Goal: Task Accomplishment & Management: Complete application form

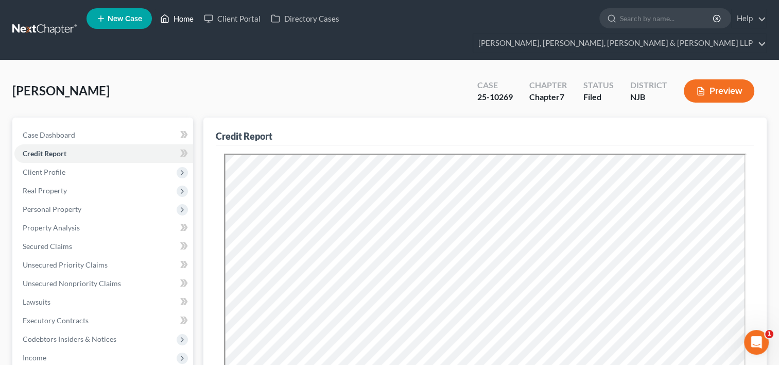
click at [186, 22] on link "Home" at bounding box center [177, 18] width 44 height 19
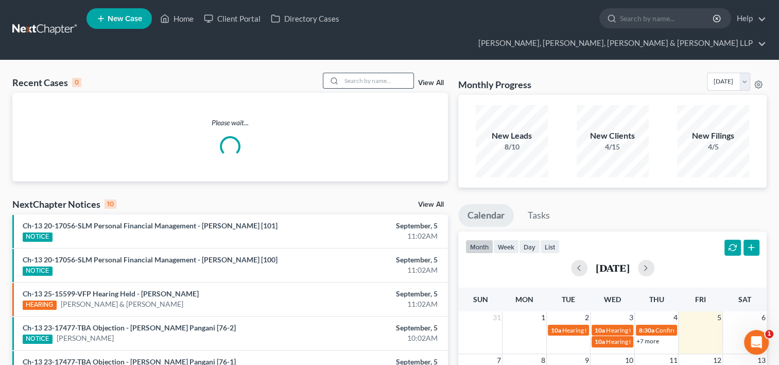
click at [364, 73] on input "search" at bounding box center [378, 80] width 72 height 15
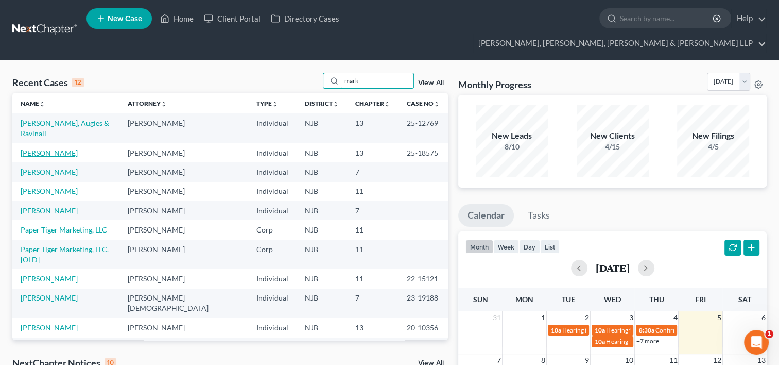
type input "mark"
click at [58, 148] on link "[PERSON_NAME]" at bounding box center [49, 152] width 57 height 9
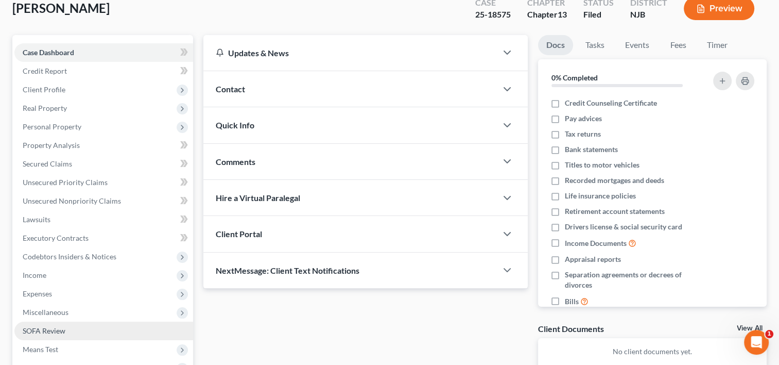
scroll to position [103, 0]
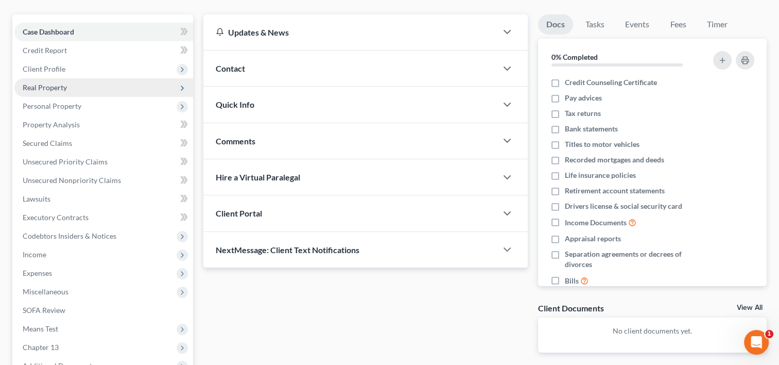
click at [41, 83] on span "Real Property" at bounding box center [45, 87] width 44 height 9
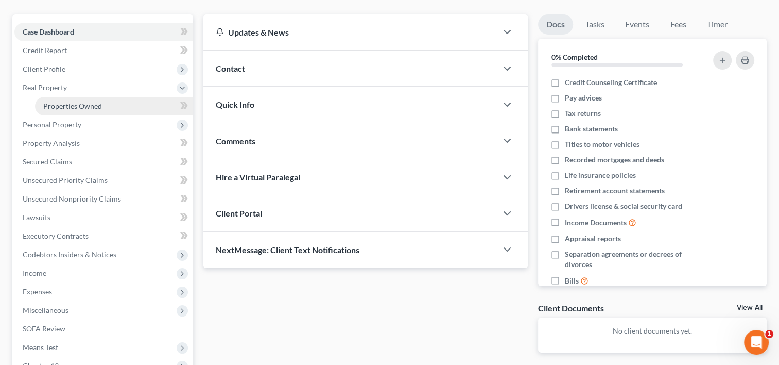
click at [58, 101] on span "Properties Owned" at bounding box center [72, 105] width 59 height 9
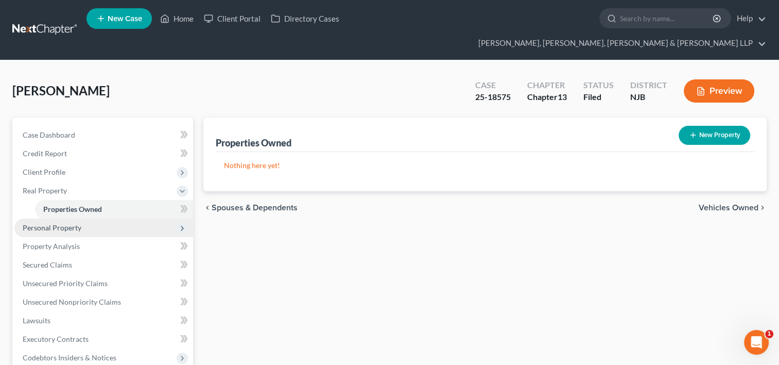
scroll to position [103, 0]
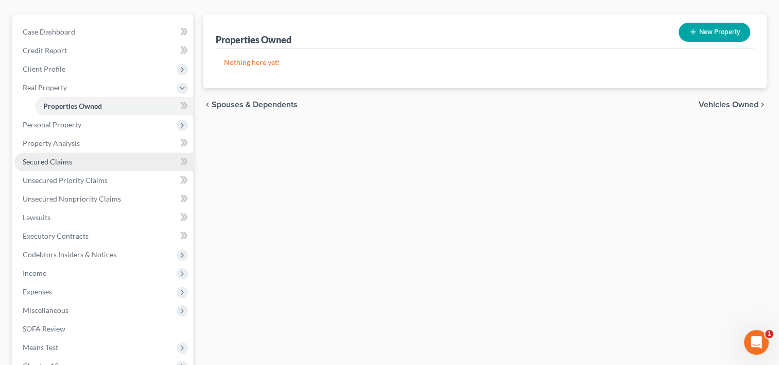
click at [66, 157] on span "Secured Claims" at bounding box center [47, 161] width 49 height 9
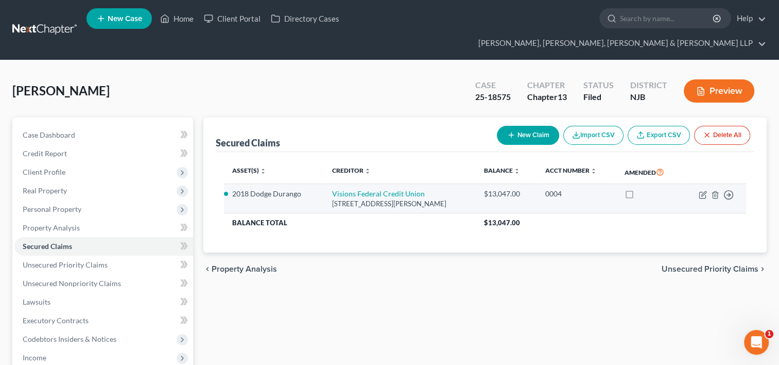
drag, startPoint x: 459, startPoint y: 181, endPoint x: 339, endPoint y: 171, distance: 120.5
click at [330, 184] on td "Visions Federal Credit Union [STREET_ADDRESS][PERSON_NAME]" at bounding box center [400, 198] width 152 height 29
drag, startPoint x: 422, startPoint y: 175, endPoint x: 431, endPoint y: 173, distance: 8.9
copy td "Visions Federal Credit Union [STREET_ADDRESS][PERSON_NAME]"
click at [703, 191] on icon "button" at bounding box center [704, 193] width 5 height 5
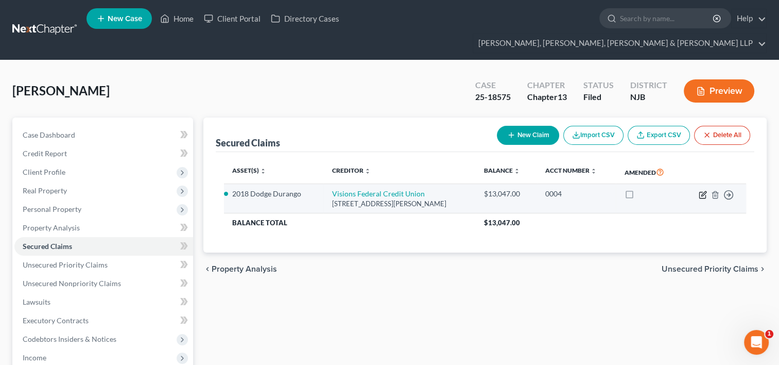
select select "35"
select select "2"
select select "0"
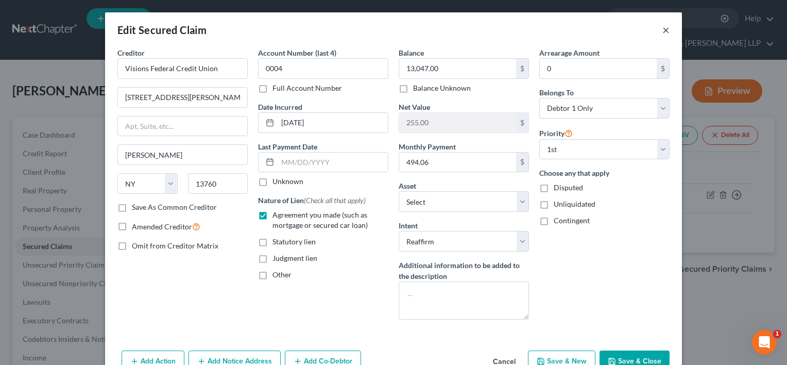
click at [664, 30] on button "×" at bounding box center [666, 30] width 7 height 12
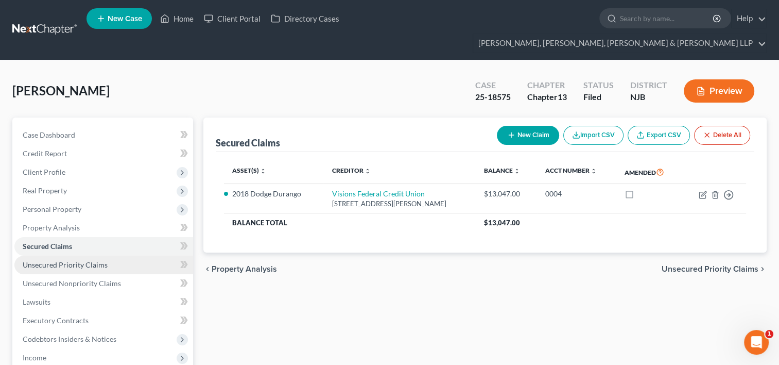
click at [85, 260] on span "Unsecured Priority Claims" at bounding box center [65, 264] width 85 height 9
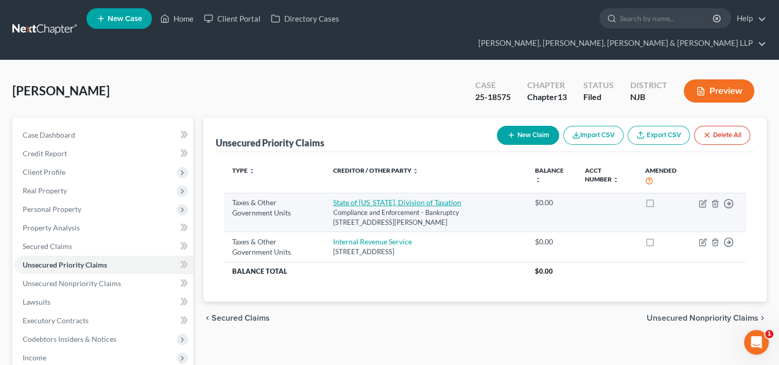
drag, startPoint x: 457, startPoint y: 203, endPoint x: 326, endPoint y: 184, distance: 132.7
click at [326, 193] on td "State of [US_STATE], Division of Taxation Compliance and Enforcement - Bankrupt…" at bounding box center [426, 212] width 202 height 39
drag, startPoint x: 326, startPoint y: 184, endPoint x: 346, endPoint y: 184, distance: 20.1
copy td "State of [US_STATE], Division of Taxation Compliance and Enforcement - Bankrupt…"
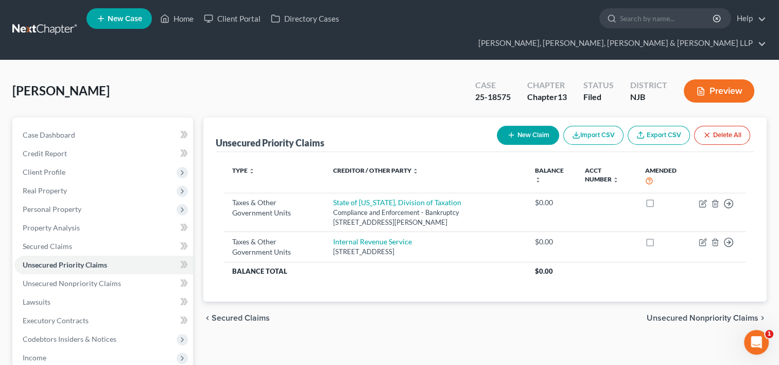
click at [449, 301] on div "chevron_left Secured Claims Unsecured Nonpriority Claims chevron_right" at bounding box center [485, 317] width 564 height 33
click at [105, 279] on span "Unsecured Nonpriority Claims" at bounding box center [72, 283] width 98 height 9
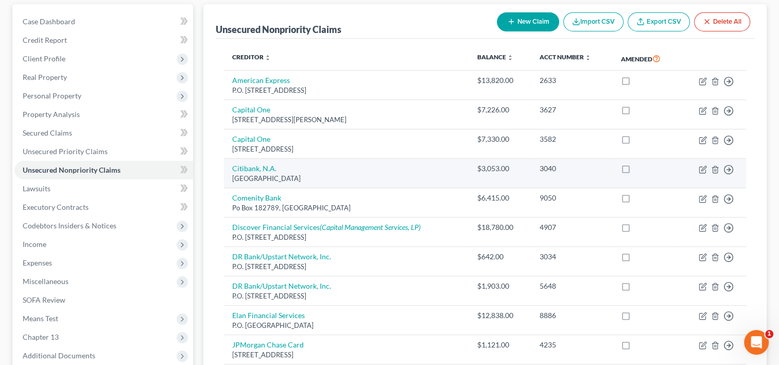
scroll to position [19, 0]
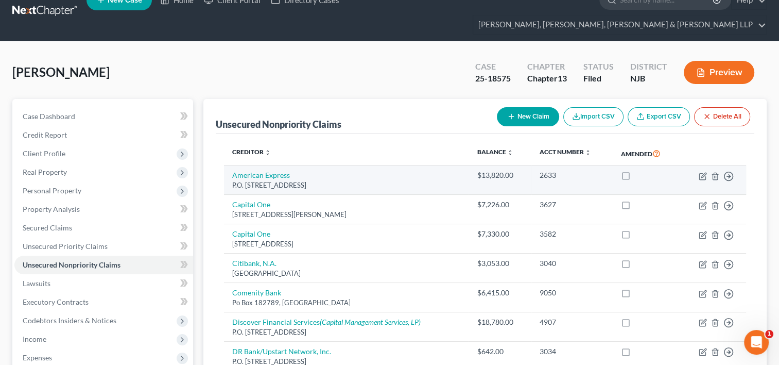
drag, startPoint x: 364, startPoint y: 167, endPoint x: 230, endPoint y: 158, distance: 134.3
click at [230, 165] on td "American Express P.O. [STREET_ADDRESS]" at bounding box center [346, 179] width 245 height 29
drag, startPoint x: 231, startPoint y: 158, endPoint x: 248, endPoint y: 161, distance: 17.2
copy td "American Express P.O. [STREET_ADDRESS]"
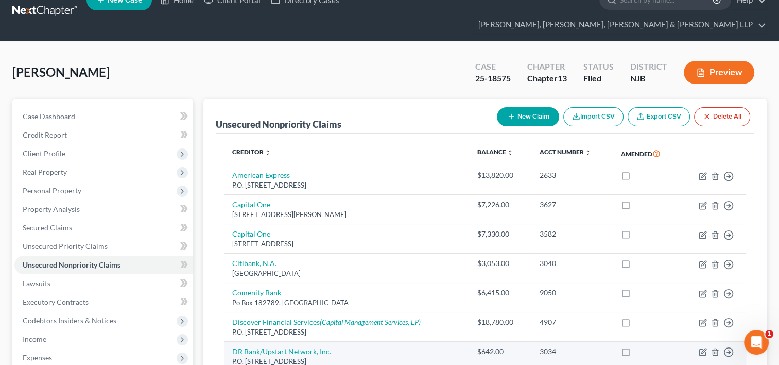
drag, startPoint x: 433, startPoint y: 317, endPoint x: 450, endPoint y: 324, distance: 18.1
click at [433, 317] on td "Discover Financial Services (Capital Management Services, LP) P.O. [STREET_ADDR…" at bounding box center [346, 326] width 245 height 29
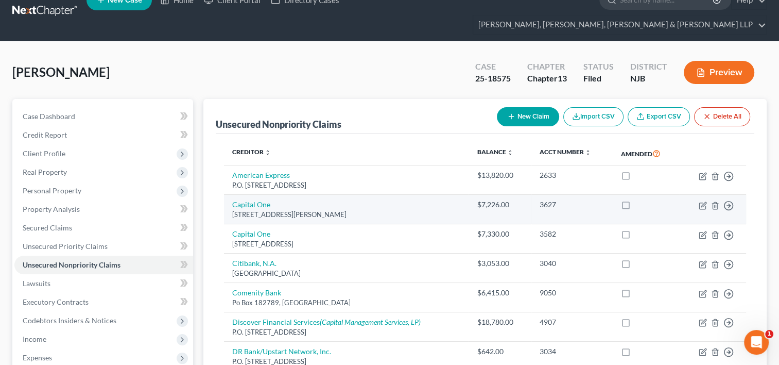
drag, startPoint x: 364, startPoint y: 194, endPoint x: 232, endPoint y: 183, distance: 132.3
click at [232, 195] on td "Capital One [STREET_ADDRESS][PERSON_NAME]" at bounding box center [346, 209] width 245 height 29
drag, startPoint x: 232, startPoint y: 183, endPoint x: 241, endPoint y: 190, distance: 11.1
copy td "Capital One [STREET_ADDRESS][PERSON_NAME]"
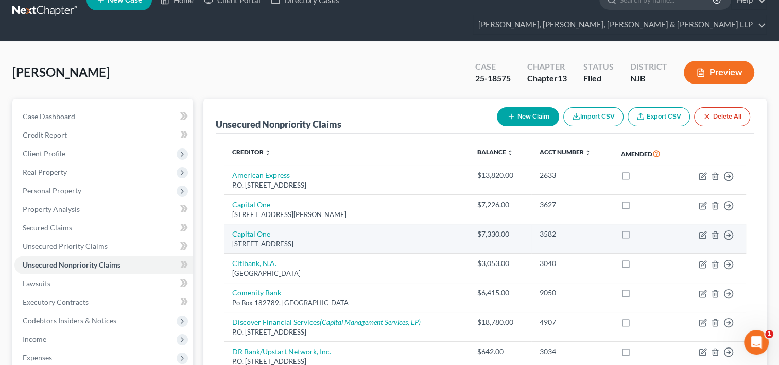
click at [389, 239] on div "[STREET_ADDRESS]" at bounding box center [346, 244] width 228 height 10
drag, startPoint x: 371, startPoint y: 227, endPoint x: 230, endPoint y: 212, distance: 141.4
click at [230, 224] on td "Capital [STREET_ADDRESS]" at bounding box center [346, 238] width 245 height 29
drag, startPoint x: 230, startPoint y: 212, endPoint x: 244, endPoint y: 216, distance: 14.5
copy td "Capital [STREET_ADDRESS]"
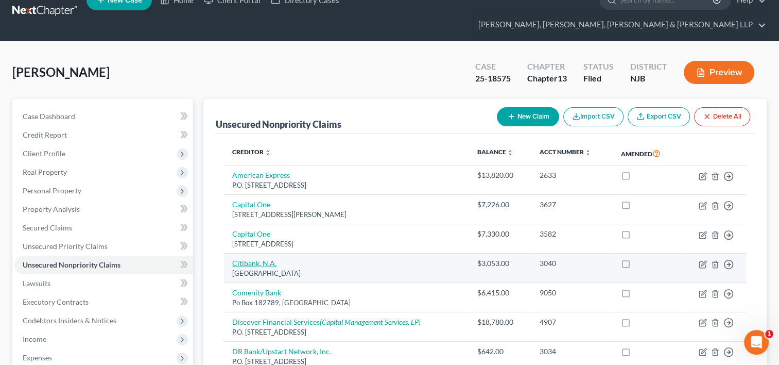
drag, startPoint x: 347, startPoint y: 254, endPoint x: 233, endPoint y: 239, distance: 114.4
click at [233, 253] on td "Citibank, N.A. [GEOGRAPHIC_DATA]" at bounding box center [346, 267] width 245 height 29
drag, startPoint x: 233, startPoint y: 239, endPoint x: 245, endPoint y: 248, distance: 14.7
copy td "Citibank, N.A. [GEOGRAPHIC_DATA]"
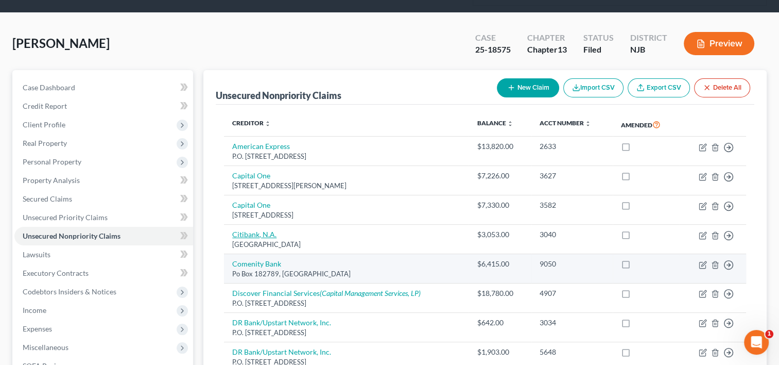
scroll to position [122, 0]
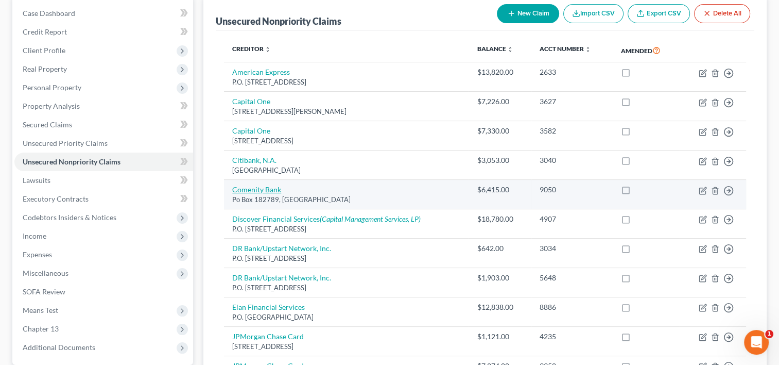
drag, startPoint x: 354, startPoint y: 182, endPoint x: 234, endPoint y: 170, distance: 120.1
click at [234, 180] on td "Comenity Bank Po Box 182789, [GEOGRAPHIC_DATA]" at bounding box center [346, 194] width 245 height 29
copy td "Comenity Bank Po Box 182789, [GEOGRAPHIC_DATA]"
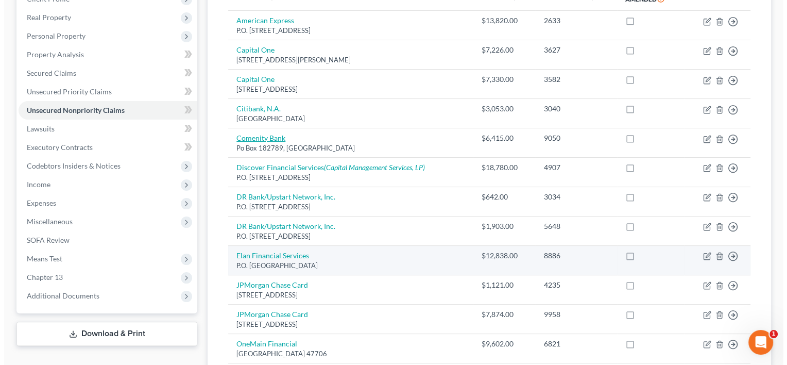
scroll to position [225, 0]
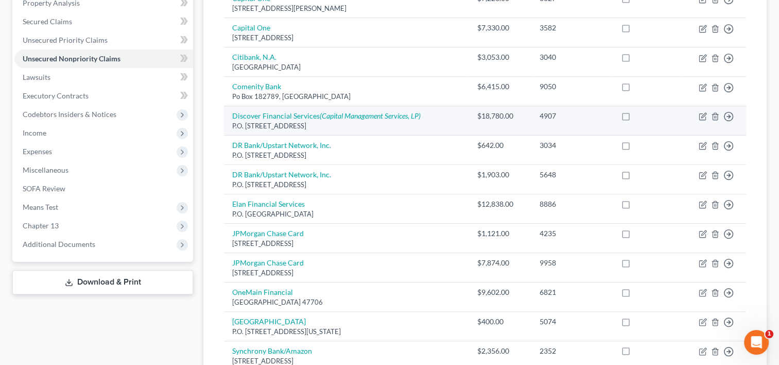
drag, startPoint x: 365, startPoint y: 103, endPoint x: 232, endPoint y: 95, distance: 133.7
click at [231, 106] on td "Discover Financial Services (Capital Management Services, LP) P.O. [STREET_ADDR…" at bounding box center [346, 120] width 245 height 29
drag, startPoint x: 232, startPoint y: 95, endPoint x: 280, endPoint y: 103, distance: 49.1
copy td "Discover Financial Services (Capital Management Services, LP) P.O. [STREET_ADDR…"
click at [704, 112] on icon "button" at bounding box center [703, 116] width 8 height 8
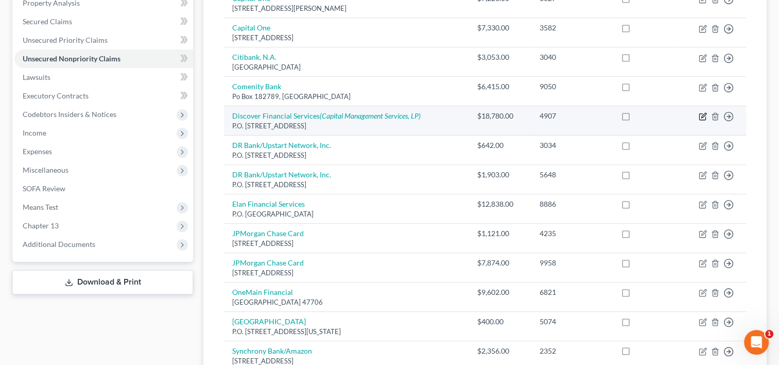
select select "7"
select select "2"
select select "0"
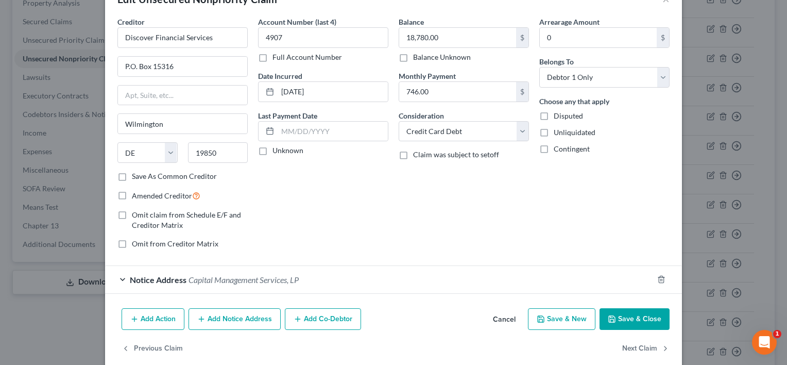
scroll to position [45, 0]
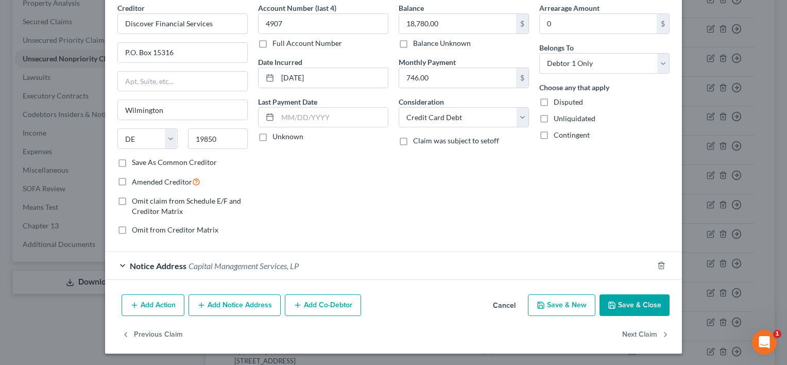
click at [171, 264] on span "Notice Address" at bounding box center [158, 266] width 57 height 10
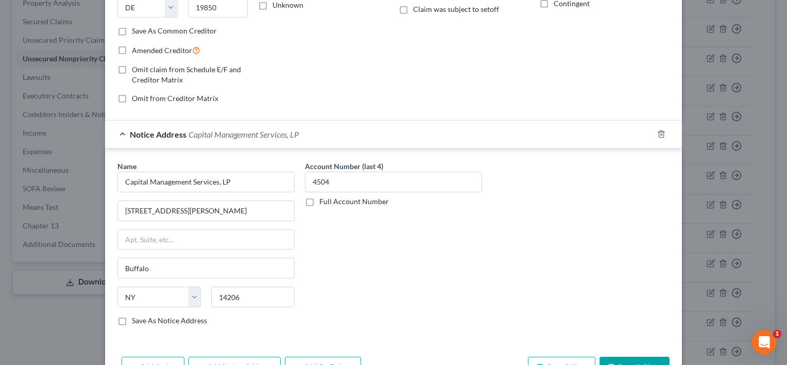
scroll to position [237, 0]
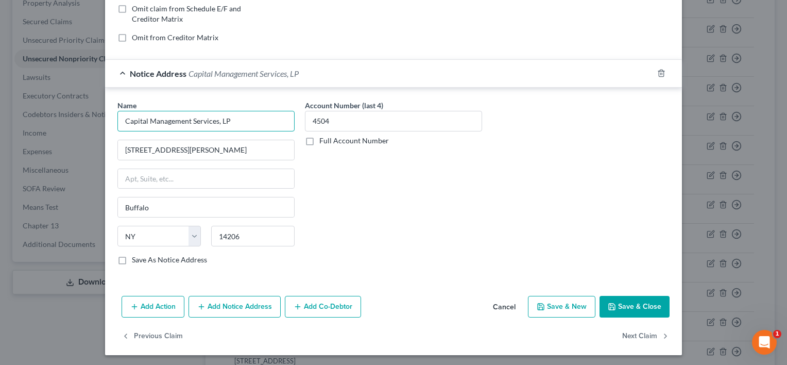
drag, startPoint x: 244, startPoint y: 122, endPoint x: 120, endPoint y: 126, distance: 124.2
click at [120, 126] on input "Capital Management Services, LP" at bounding box center [205, 121] width 177 height 21
drag, startPoint x: 224, startPoint y: 144, endPoint x: 115, endPoint y: 148, distance: 108.8
click at [118, 148] on input "[STREET_ADDRESS][PERSON_NAME]" at bounding box center [206, 150] width 176 height 20
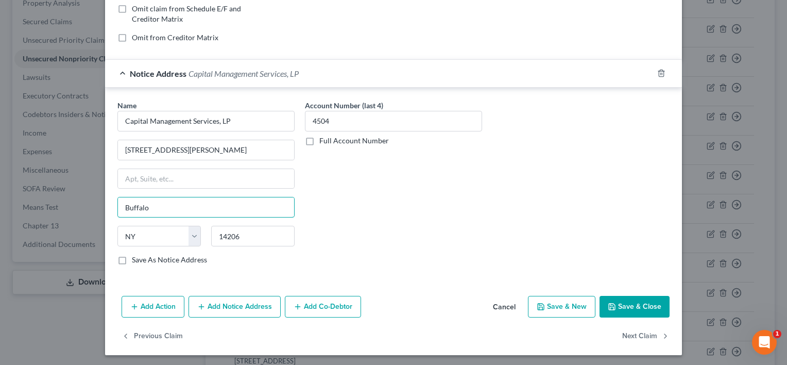
drag, startPoint x: 174, startPoint y: 206, endPoint x: 104, endPoint y: 203, distance: 70.1
click at [105, 203] on div "Name * Capital Management Services, LP 698 1/[GEOGRAPHIC_DATA][PERSON_NAME] [GE…" at bounding box center [393, 185] width 577 height 194
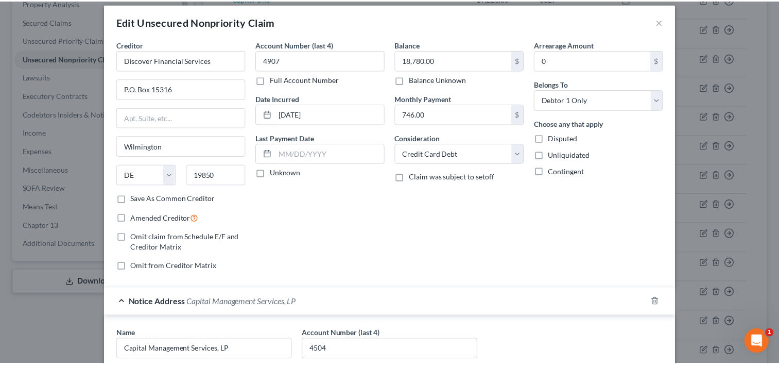
scroll to position [0, 0]
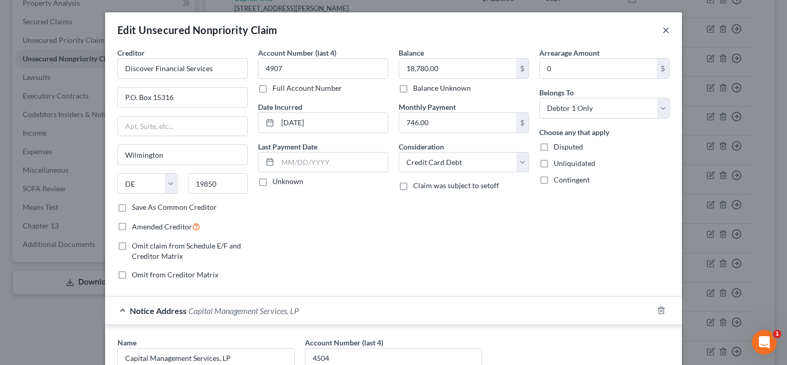
click at [663, 31] on button "×" at bounding box center [666, 30] width 7 height 12
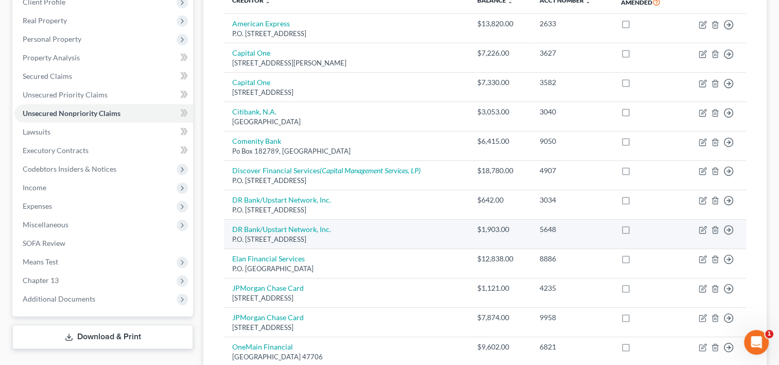
scroll to position [173, 0]
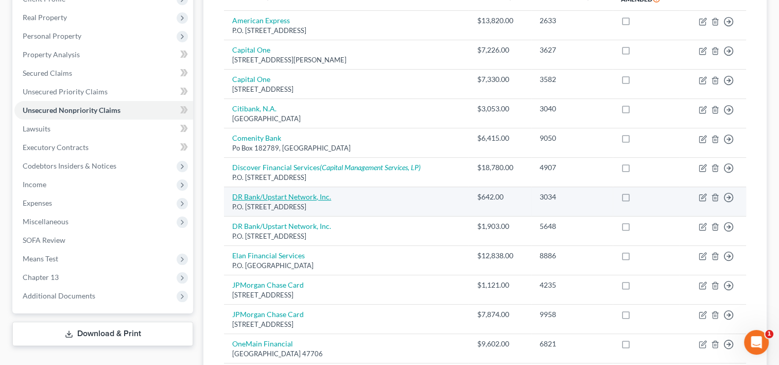
drag, startPoint x: 359, startPoint y: 185, endPoint x: 233, endPoint y: 178, distance: 125.9
click at [233, 187] on td "DR Bank/Upstart Network, Inc. P.O. [STREET_ADDRESS]" at bounding box center [346, 201] width 245 height 29
drag, startPoint x: 233, startPoint y: 178, endPoint x: 244, endPoint y: 181, distance: 11.9
copy td "DR Bank/Upstart Network, Inc. P.O. [STREET_ADDRESS]"
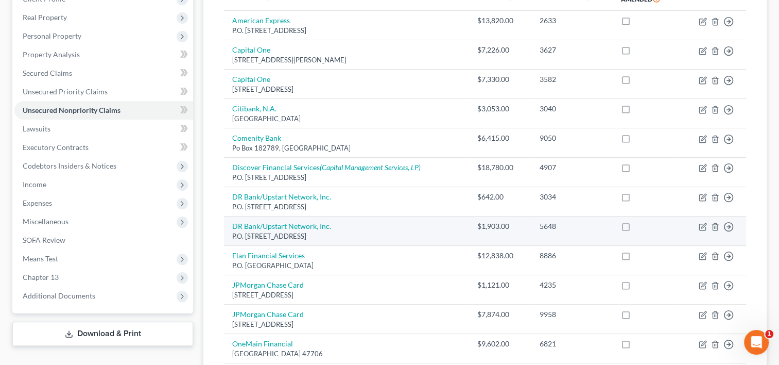
drag, startPoint x: 344, startPoint y: 220, endPoint x: 230, endPoint y: 204, distance: 115.5
click at [230, 216] on td "DR Bank/Upstart Network, Inc. P.O. [STREET_ADDRESS]" at bounding box center [346, 230] width 245 height 29
drag, startPoint x: 230, startPoint y: 204, endPoint x: 244, endPoint y: 209, distance: 14.7
copy td "DR Bank/Upstart Network, Inc. P.O. [STREET_ADDRESS]"
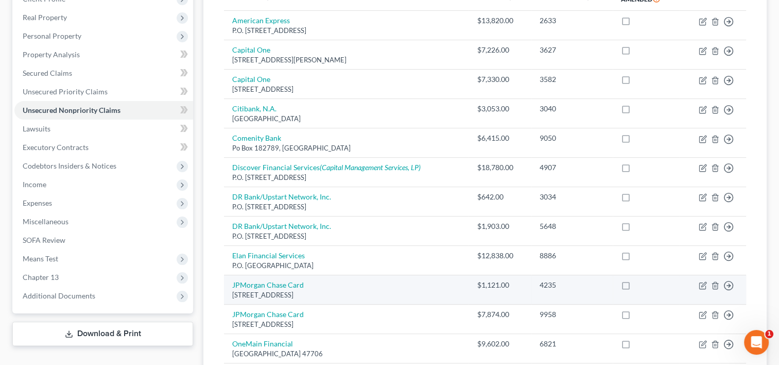
click at [319, 290] on div "[STREET_ADDRESS]" at bounding box center [346, 295] width 228 height 10
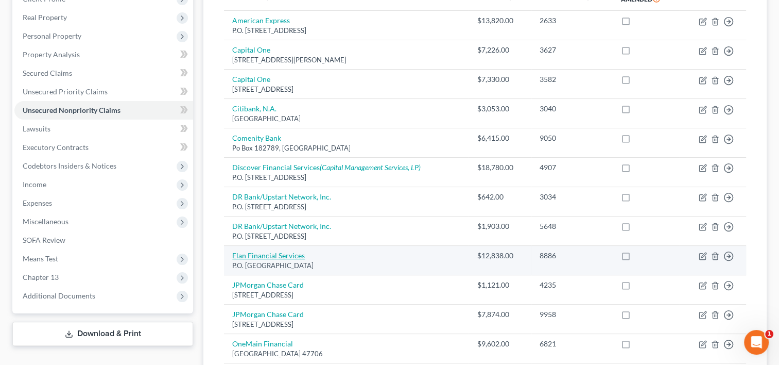
drag, startPoint x: 355, startPoint y: 244, endPoint x: 232, endPoint y: 234, distance: 123.5
click at [232, 246] on td "Elan Financial Services P.O. [GEOGRAPHIC_DATA]" at bounding box center [346, 260] width 245 height 29
drag, startPoint x: 233, startPoint y: 235, endPoint x: 238, endPoint y: 239, distance: 5.6
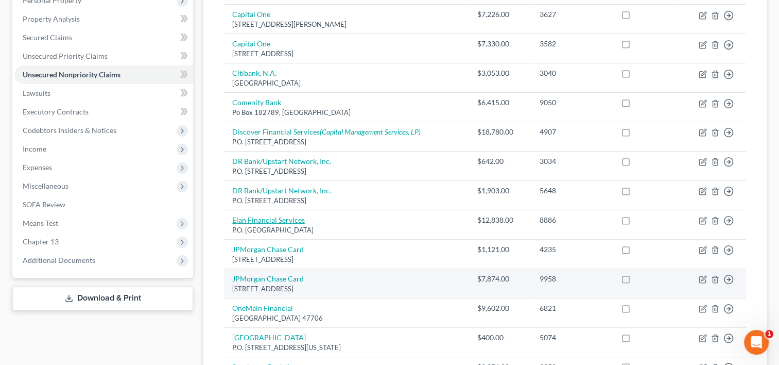
scroll to position [225, 0]
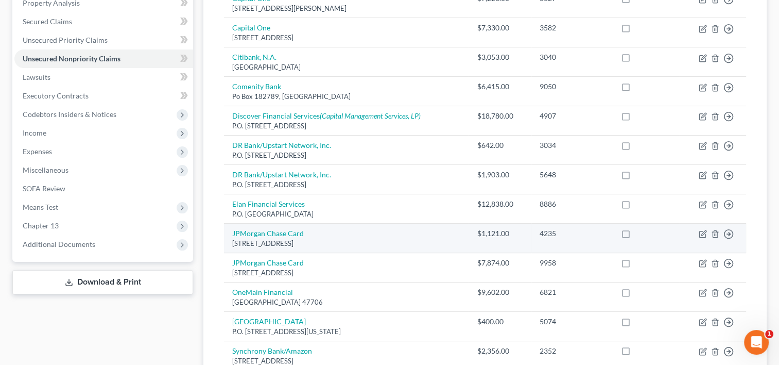
drag, startPoint x: 348, startPoint y: 225, endPoint x: 227, endPoint y: 209, distance: 122.1
click at [227, 224] on td "JPMorgan Chase Card [STREET_ADDRESS]" at bounding box center [346, 238] width 245 height 29
drag, startPoint x: 227, startPoint y: 209, endPoint x: 255, endPoint y: 217, distance: 29.7
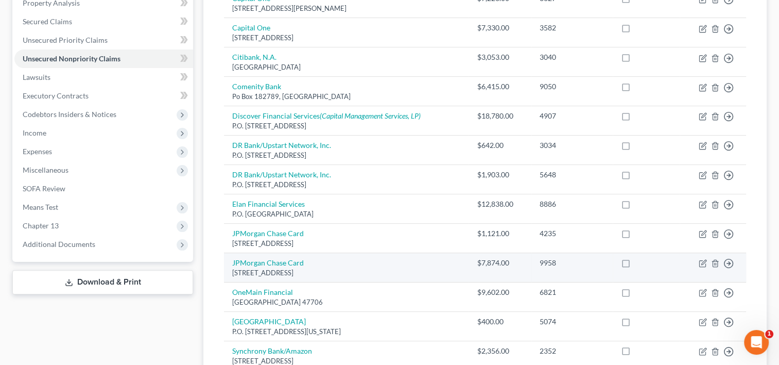
drag, startPoint x: 375, startPoint y: 253, endPoint x: 231, endPoint y: 242, distance: 143.7
click at [231, 253] on td "JPMorgan Chase Card [STREET_ADDRESS]" at bounding box center [346, 267] width 245 height 29
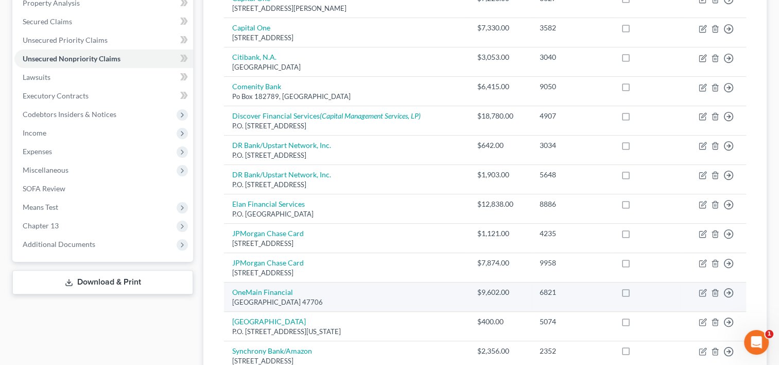
click at [348, 297] on div "[GEOGRAPHIC_DATA] 47706" at bounding box center [346, 302] width 228 height 10
drag, startPoint x: 348, startPoint y: 282, endPoint x: 232, endPoint y: 273, distance: 116.8
click at [232, 282] on td "OneMain Financial Po Box [STREET_ADDRESS]" at bounding box center [346, 296] width 245 height 29
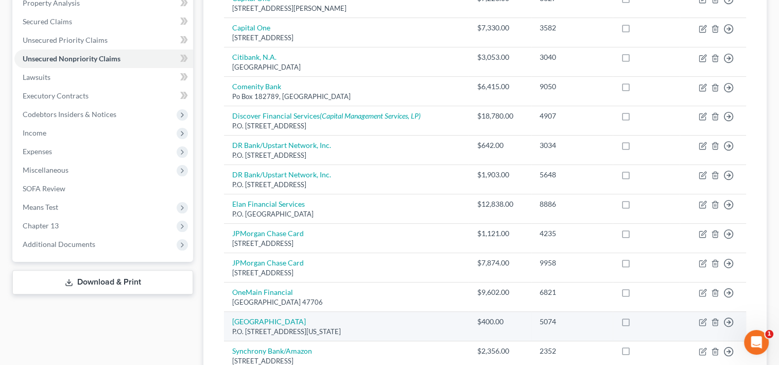
click at [303, 327] on div "P.O. [STREET_ADDRESS][US_STATE]" at bounding box center [346, 332] width 228 height 10
drag, startPoint x: 347, startPoint y: 310, endPoint x: 232, endPoint y: 300, distance: 115.8
click at [232, 312] on td "[GEOGRAPHIC_DATA] P.O. [STREET_ADDRESS][US_STATE]" at bounding box center [346, 326] width 245 height 29
drag, startPoint x: 232, startPoint y: 300, endPoint x: 249, endPoint y: 309, distance: 19.6
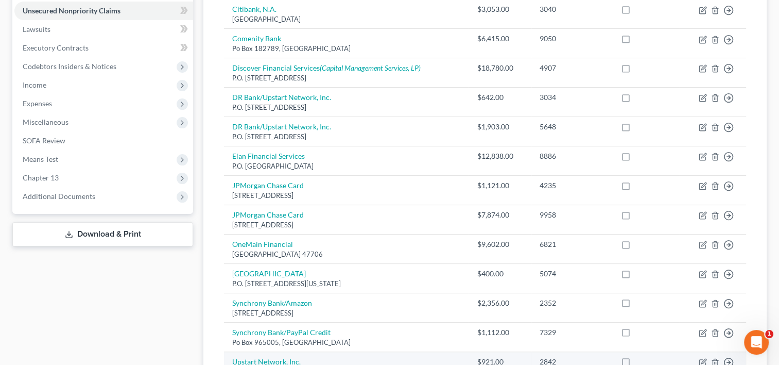
scroll to position [328, 0]
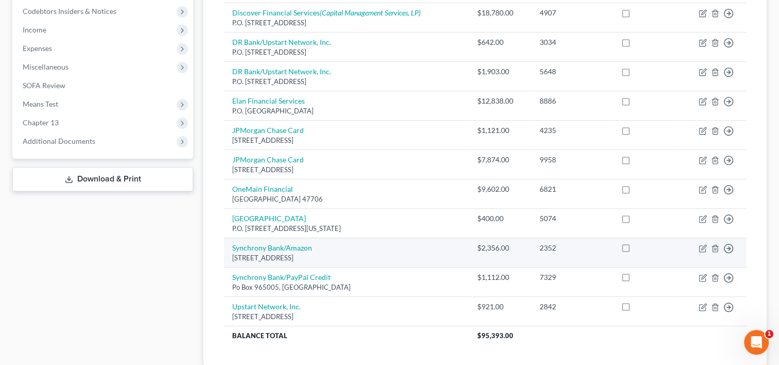
drag, startPoint x: 338, startPoint y: 237, endPoint x: 231, endPoint y: 225, distance: 108.4
click at [231, 238] on td "Synchrony Bank/Amazon Po Box 981432, [GEOGRAPHIC_DATA]" at bounding box center [346, 252] width 245 height 29
drag, startPoint x: 231, startPoint y: 225, endPoint x: 241, endPoint y: 231, distance: 11.6
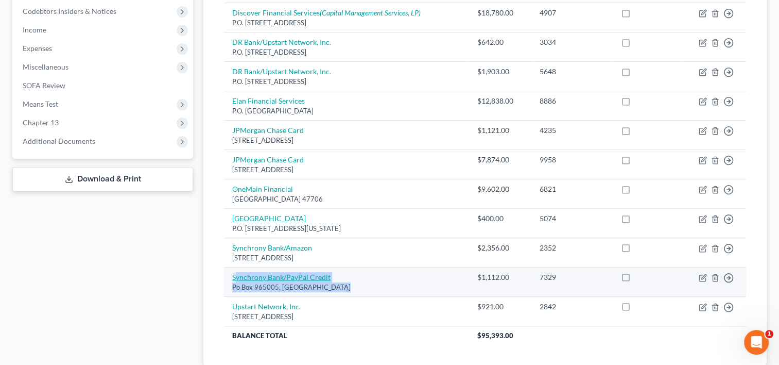
drag, startPoint x: 350, startPoint y: 270, endPoint x: 235, endPoint y: 256, distance: 115.8
click at [235, 267] on td "Synchrony Bank/PayPal Credit Po Box [GEOGRAPHIC_DATA]" at bounding box center [346, 281] width 245 height 29
drag, startPoint x: 235, startPoint y: 256, endPoint x: 369, endPoint y: 273, distance: 135.5
click at [369, 273] on td "Synchrony Bank/PayPal Credit Po Box [GEOGRAPHIC_DATA]" at bounding box center [346, 281] width 245 height 29
click at [373, 282] on div "Po Box 965005, [GEOGRAPHIC_DATA]" at bounding box center [346, 287] width 228 height 10
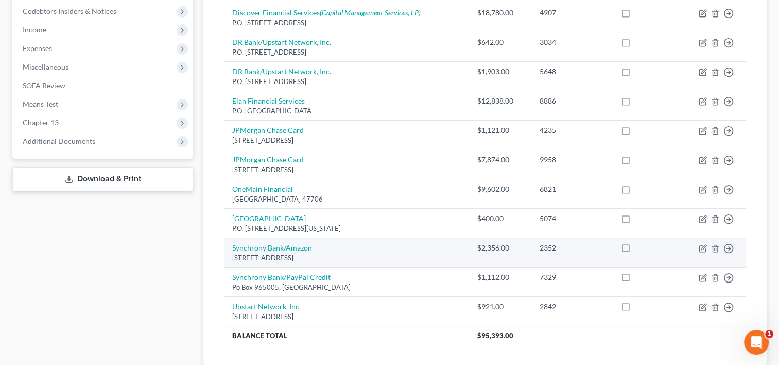
click at [388, 238] on td "Synchrony Bank/Amazon Po Box 981432, [GEOGRAPHIC_DATA]" at bounding box center [346, 252] width 245 height 29
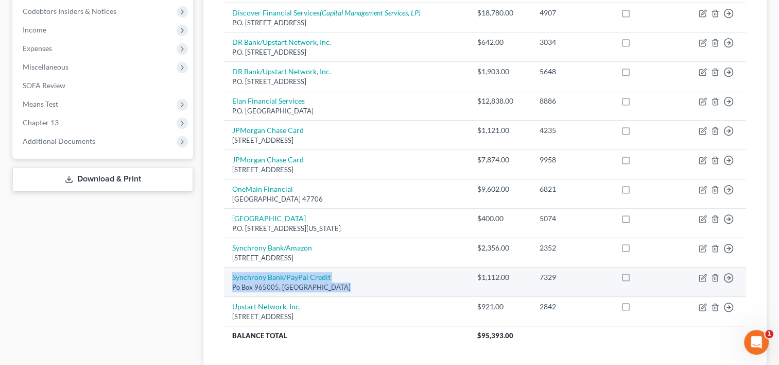
drag, startPoint x: 346, startPoint y: 265, endPoint x: 232, endPoint y: 257, distance: 114.1
click at [232, 267] on td "Synchrony Bank/PayPal Credit Po Box [GEOGRAPHIC_DATA]" at bounding box center [346, 281] width 245 height 29
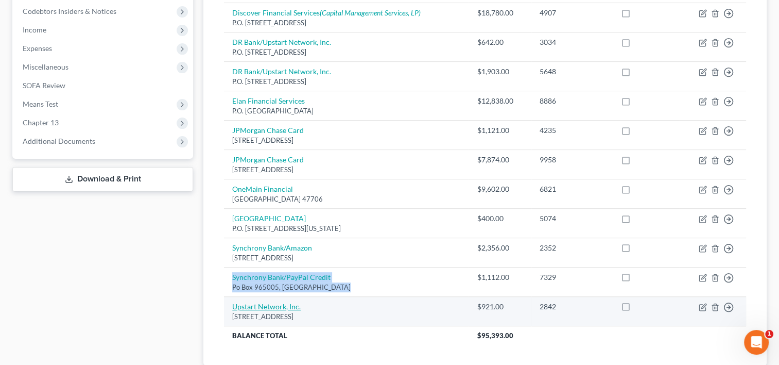
drag, startPoint x: 372, startPoint y: 298, endPoint x: 233, endPoint y: 284, distance: 140.4
click at [233, 297] on td "Upstart Network, Inc. [STREET_ADDRESS]" at bounding box center [346, 311] width 245 height 29
drag, startPoint x: 233, startPoint y: 284, endPoint x: 250, endPoint y: 293, distance: 19.4
